Goal: Information Seeking & Learning: Find specific fact

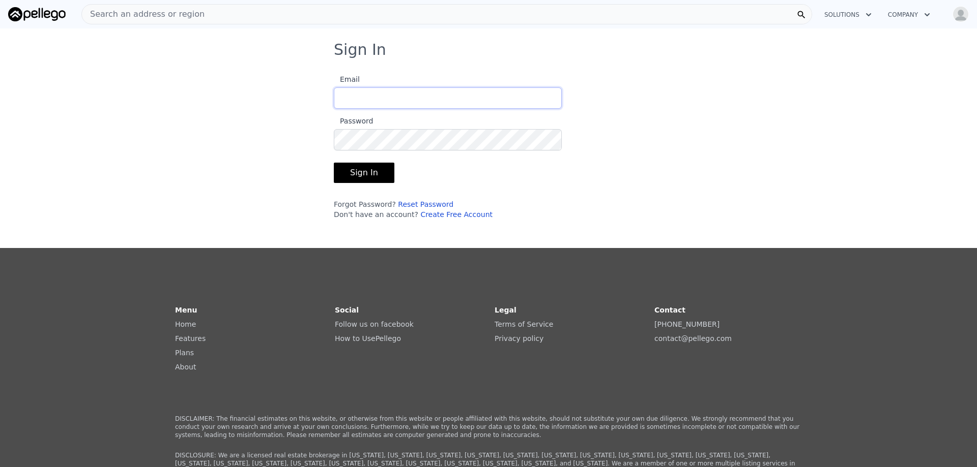
type input "[PERSON_NAME][EMAIL_ADDRESS][DOMAIN_NAME]"
click at [355, 174] on button "Sign In" at bounding box center [364, 173] width 61 height 20
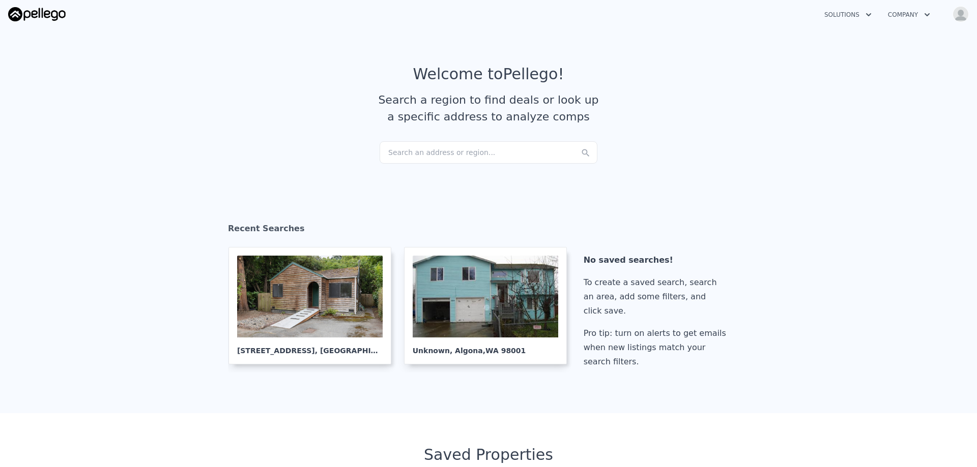
click at [443, 159] on div "Search an address or region..." at bounding box center [488, 152] width 218 height 22
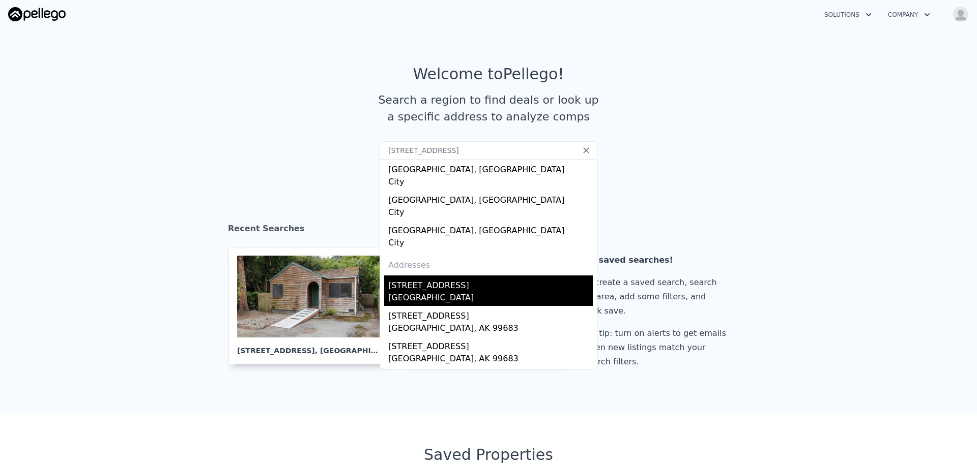
type input "[STREET_ADDRESS]"
click at [437, 295] on div "[GEOGRAPHIC_DATA]" at bounding box center [490, 299] width 204 height 14
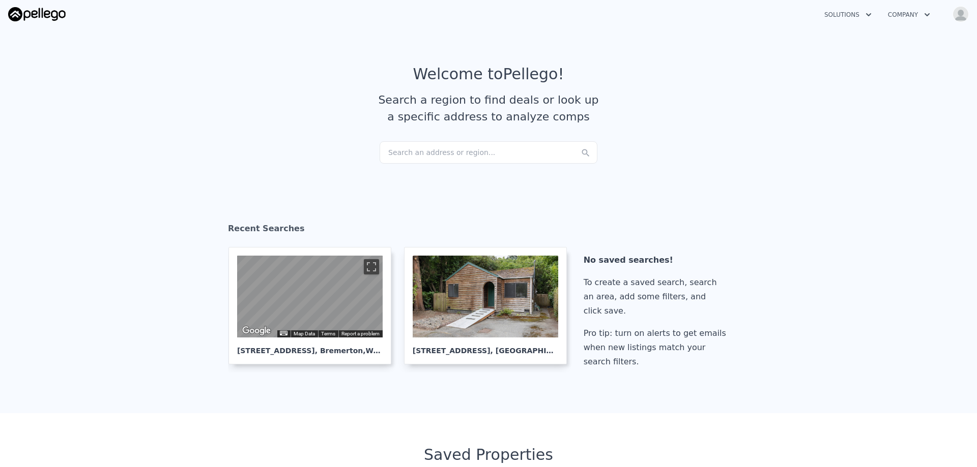
click at [924, 17] on icon "button" at bounding box center [927, 15] width 10 height 12
click at [955, 14] on img "button" at bounding box center [960, 14] width 16 height 16
click at [902, 85] on link "Home" at bounding box center [896, 87] width 35 height 8
